Goal: Task Accomplishment & Management: Manage account settings

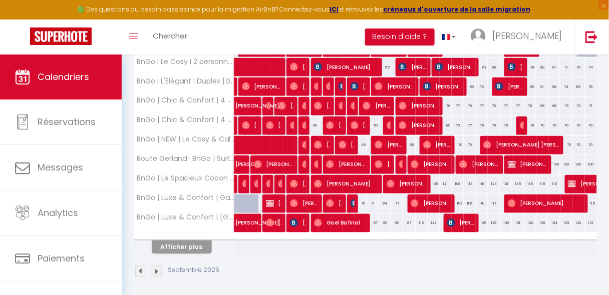
scroll to position [388, 0]
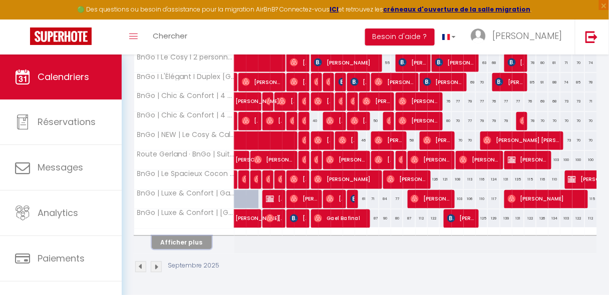
click at [172, 237] on button "Afficher plus" at bounding box center [182, 243] width 60 height 14
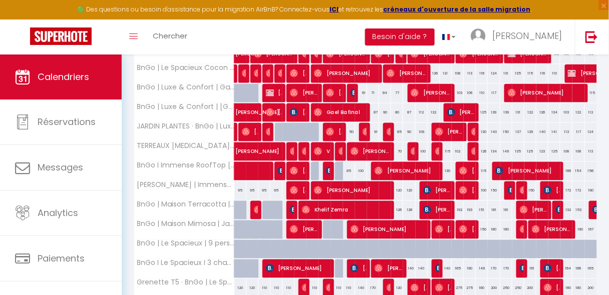
scroll to position [506, 0]
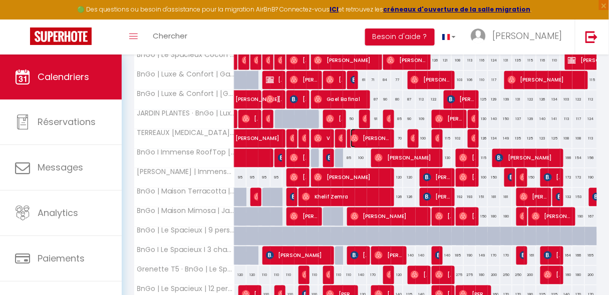
click at [363, 137] on span "[PERSON_NAME]" at bounding box center [370, 138] width 40 height 19
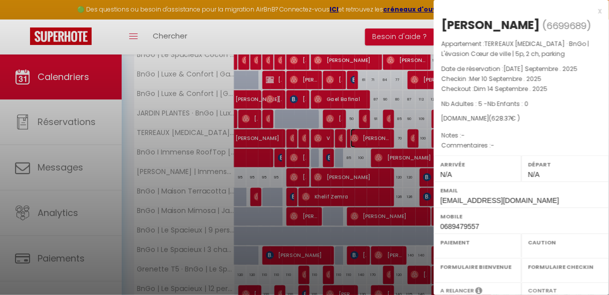
select select "OK"
select select "0"
select select "1"
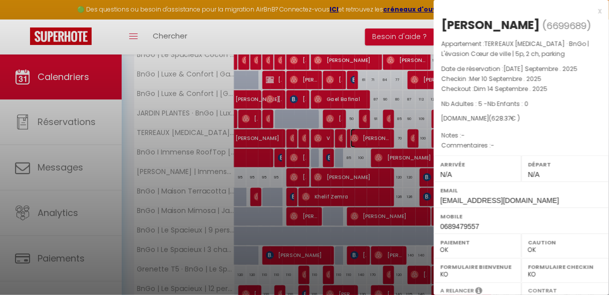
select select
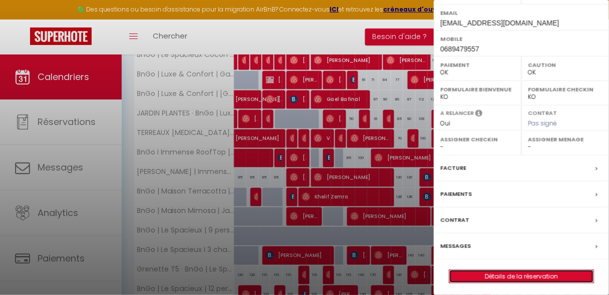
click at [501, 270] on link "Détails de la réservation" at bounding box center [521, 276] width 144 height 13
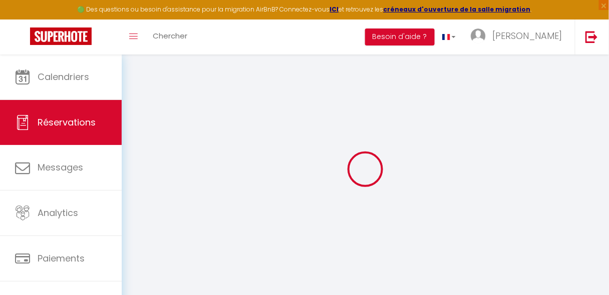
type input "Ana"
type input "[PERSON_NAME]"
type input "[EMAIL_ADDRESS][DOMAIN_NAME]"
type input "0689479557"
select select "FR"
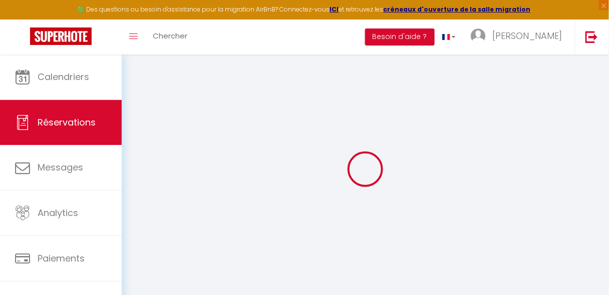
select select "76066"
select select "1"
select select
type input "5"
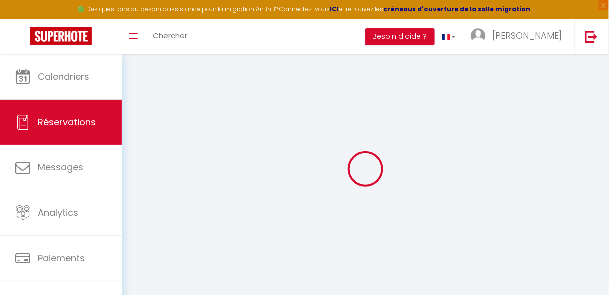
select select "12"
select select
type input "628.37"
checkbox input "true"
type input "628.37"
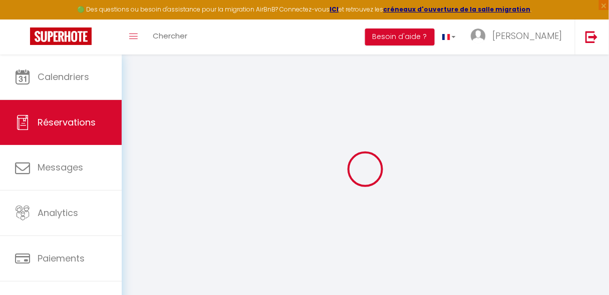
select select "1"
type input "0"
select select
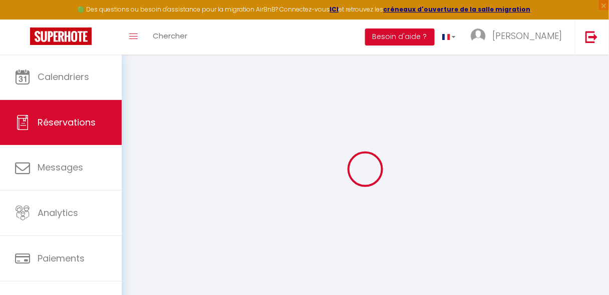
select select
select select "15"
checkbox input "true"
select select
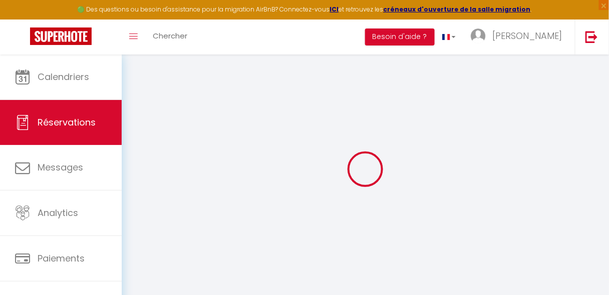
checkbox input "true"
select select
checkbox input "true"
select select
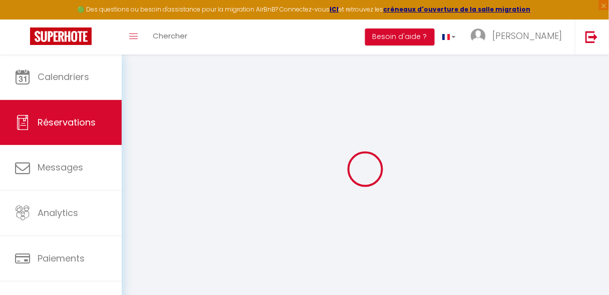
select select
checkbox input "true"
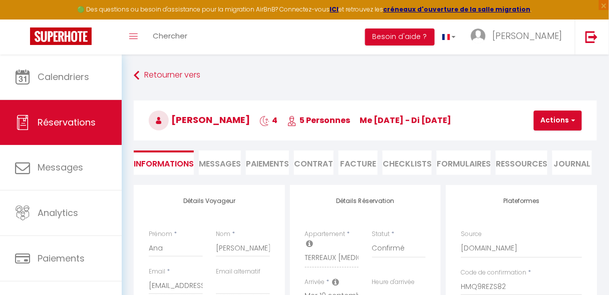
select select
checkbox input "true"
select select
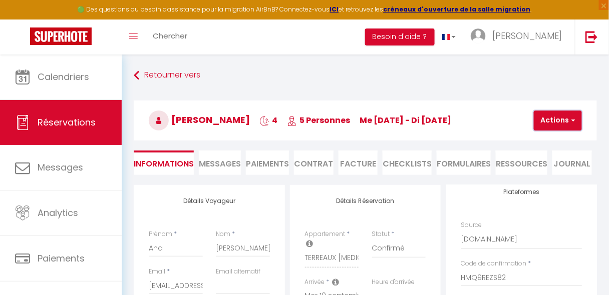
click at [552, 117] on button "Actions" at bounding box center [557, 121] width 48 height 20
click at [543, 140] on link "Enregistrer" at bounding box center [565, 142] width 79 height 13
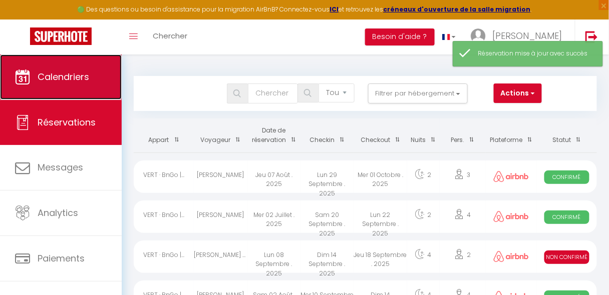
click at [87, 77] on span "Calendriers" at bounding box center [64, 77] width 52 height 13
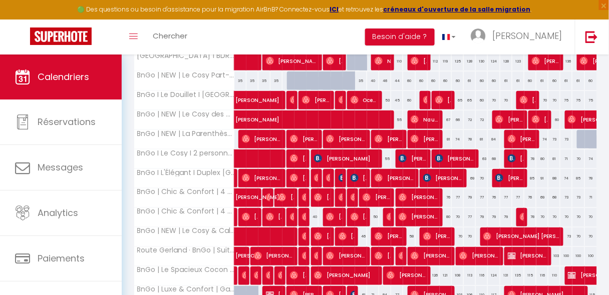
scroll to position [388, 0]
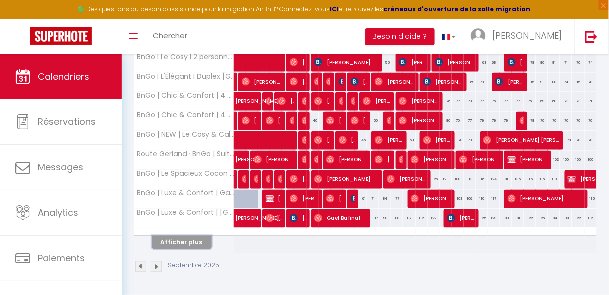
click at [193, 236] on button "Afficher plus" at bounding box center [182, 243] width 60 height 14
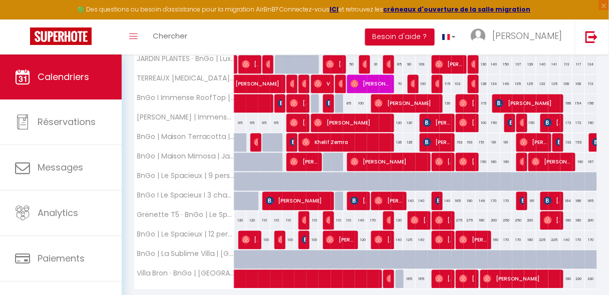
scroll to position [596, 0]
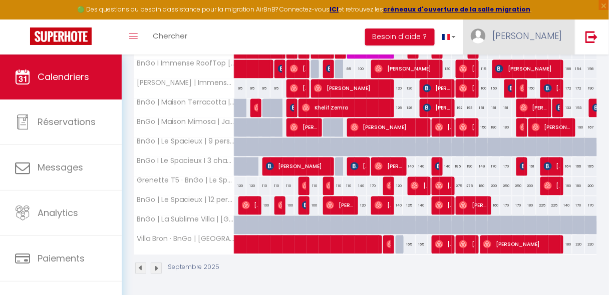
click at [531, 43] on link "[PERSON_NAME]" at bounding box center [519, 37] width 112 height 35
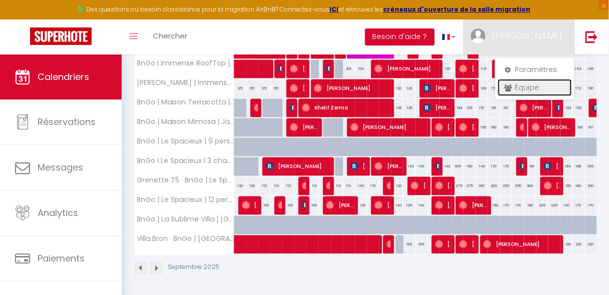
click at [517, 87] on link "Équipe" at bounding box center [534, 87] width 74 height 17
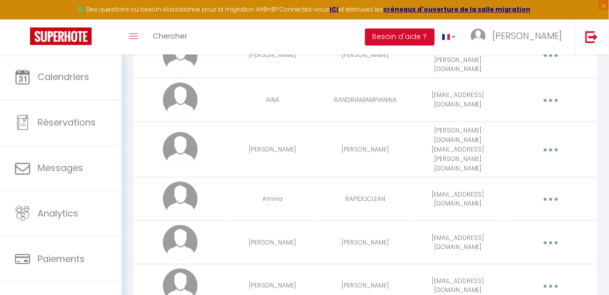
scroll to position [167, 0]
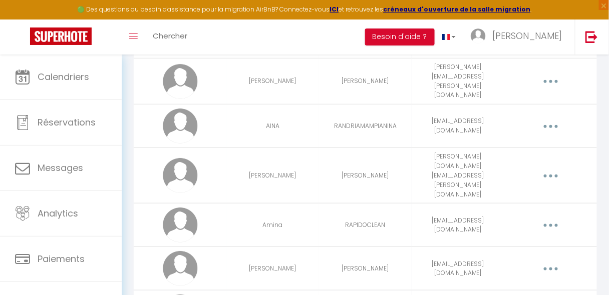
click at [549, 125] on icon "button" at bounding box center [550, 126] width 3 height 3
click at [524, 145] on link "Editer" at bounding box center [523, 150] width 74 height 17
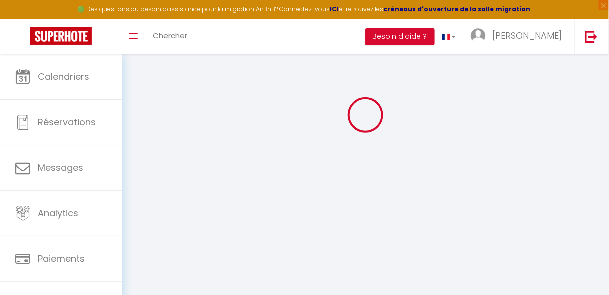
type input "AINA"
type input "RANDRIAMAMPIANINA"
type input "[EMAIL_ADDRESS][DOMAIN_NAME]"
type textarea "Studio : 25 € T2 : 35 € [MEDICAL_DATA] : 45 € T4 : 55 € T5 : 65 € T6 : 75 €"
type textarea "[URL][DOMAIN_NAME]"
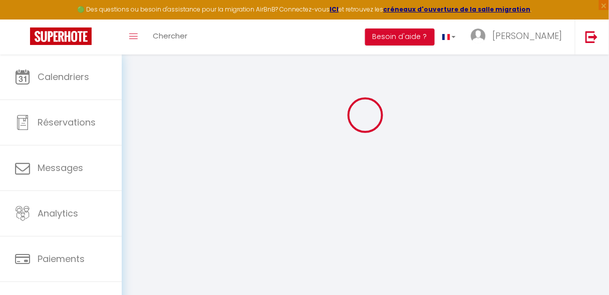
checkbox input "false"
checkbox input "true"
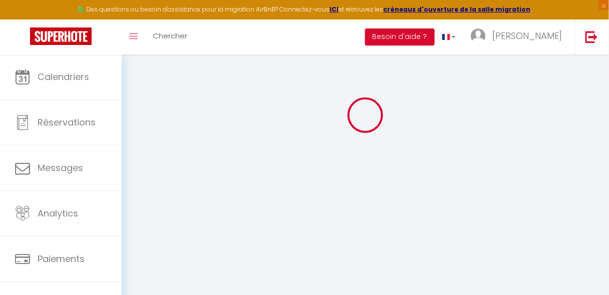
checkbox input "true"
checkbox input "false"
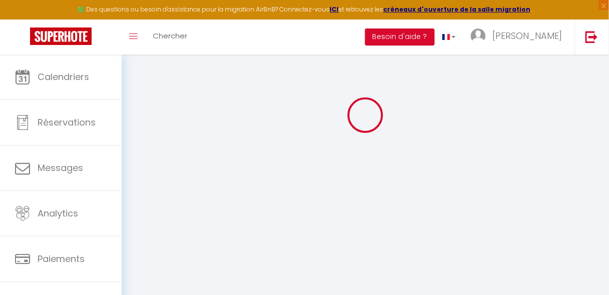
checkbox input "false"
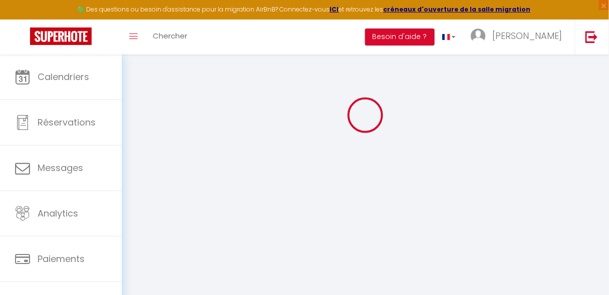
scroll to position [1402, 0]
select select
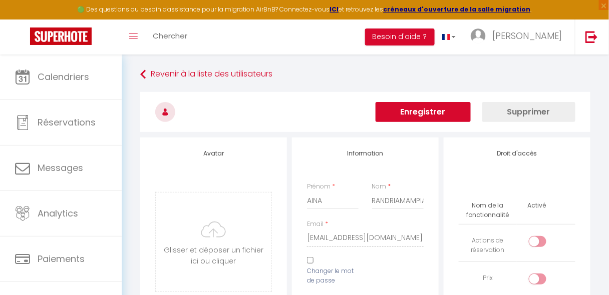
scroll to position [0, 0]
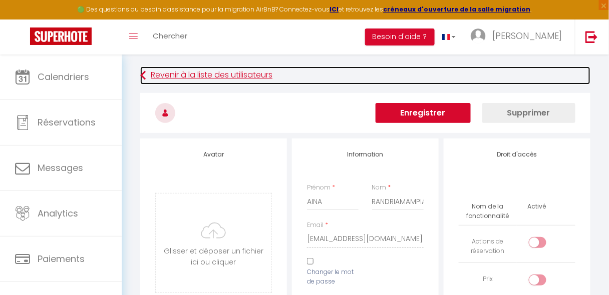
click at [154, 72] on link "Revenir à la liste des utilisateurs" at bounding box center [365, 76] width 450 height 18
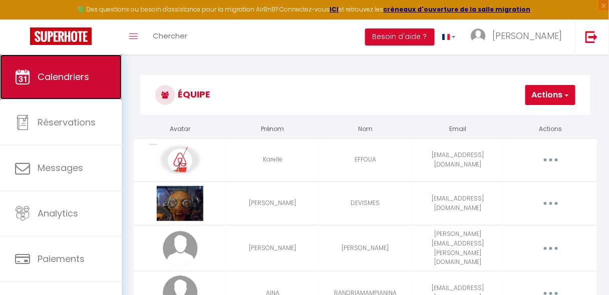
click at [74, 79] on span "Calendriers" at bounding box center [64, 77] width 52 height 13
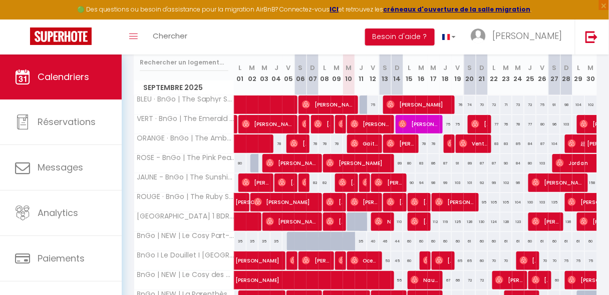
scroll to position [148, 0]
